Goal: Find specific page/section: Find specific page/section

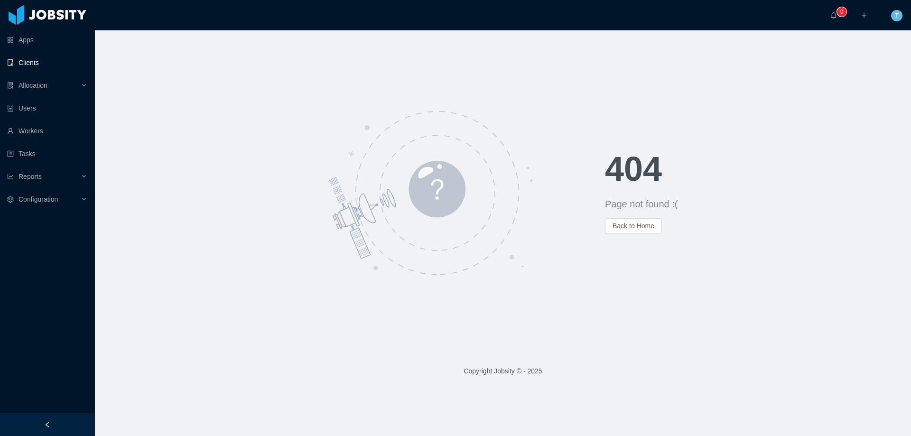
click at [33, 61] on link "Clients" at bounding box center [47, 62] width 80 height 19
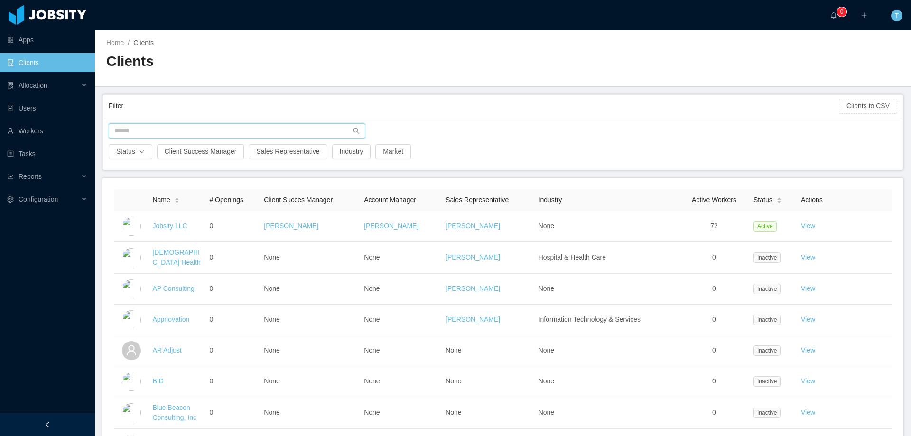
click at [142, 129] on input "text" at bounding box center [237, 130] width 257 height 15
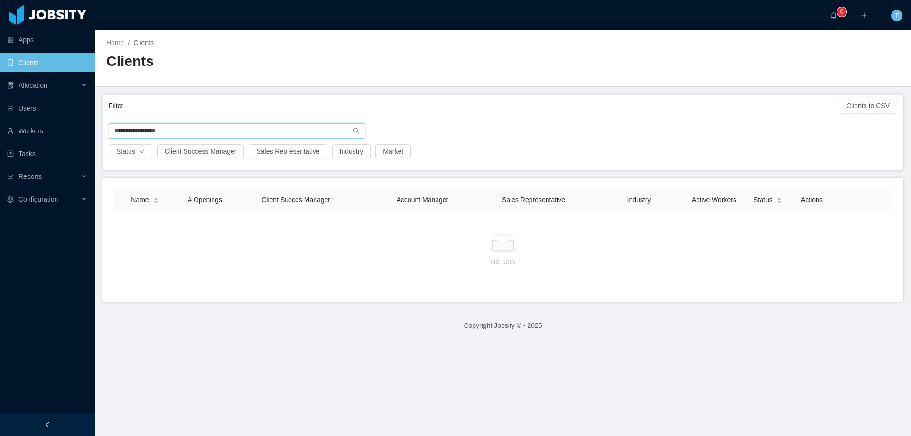
drag, startPoint x: 145, startPoint y: 132, endPoint x: 232, endPoint y: 138, distance: 87.5
click at [229, 137] on input "**********" at bounding box center [237, 130] width 257 height 15
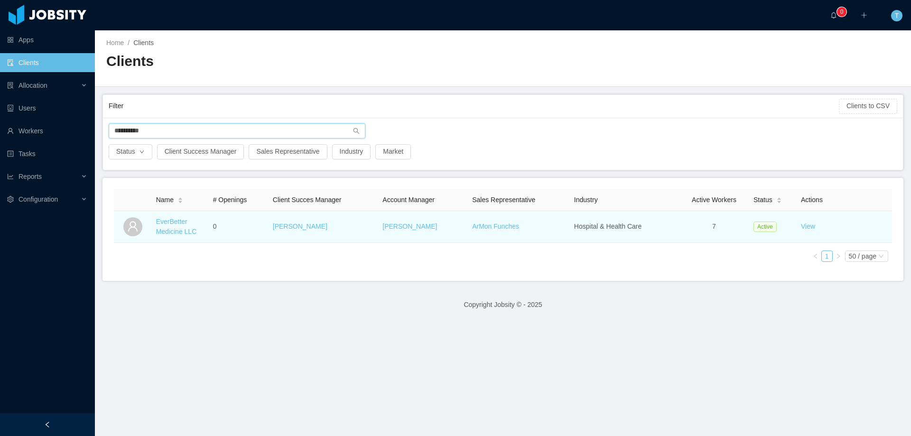
type input "**********"
drag, startPoint x: 154, startPoint y: 222, endPoint x: 197, endPoint y: 237, distance: 45.8
click at [197, 237] on td "EverBetter Medicine LLC" at bounding box center [180, 227] width 57 height 32
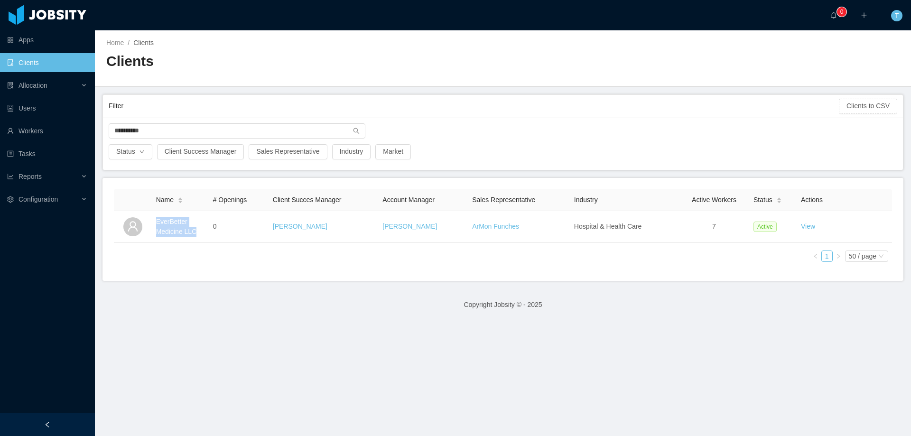
copy link "EverBetter Medicine LLC"
drag, startPoint x: 214, startPoint y: 105, endPoint x: 235, endPoint y: 115, distance: 23.1
click at [214, 105] on div "Filter" at bounding box center [474, 106] width 730 height 18
drag, startPoint x: 333, startPoint y: 48, endPoint x: 342, endPoint y: 71, distance: 24.5
